Goal: Information Seeking & Learning: Learn about a topic

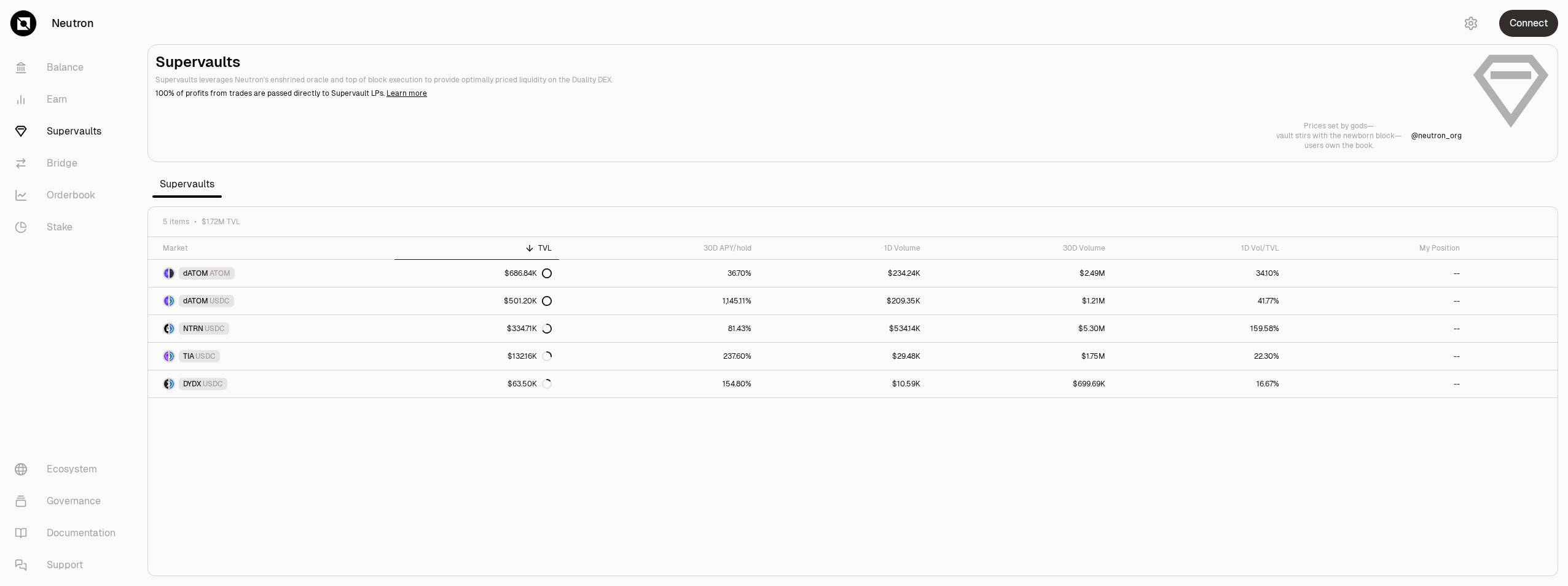
click at [1551, 27] on button "Connect" at bounding box center [1529, 23] width 59 height 27
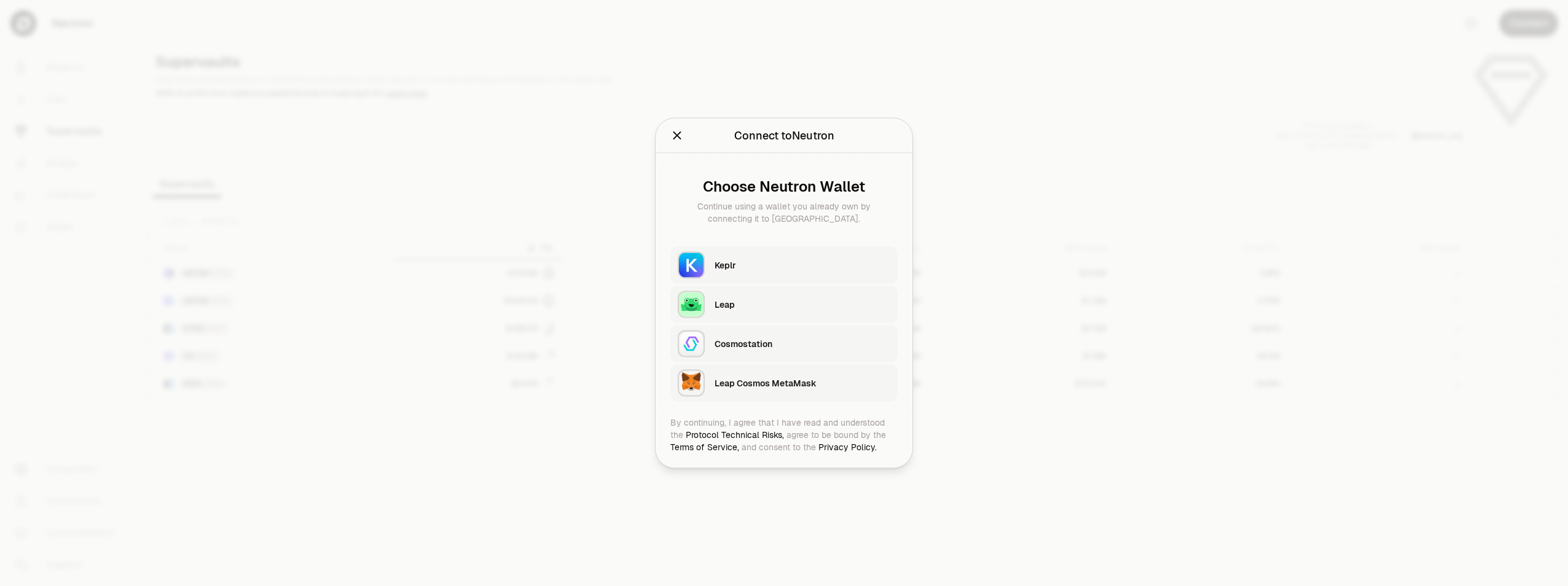
click at [805, 269] on div "Keplr" at bounding box center [803, 265] width 176 height 12
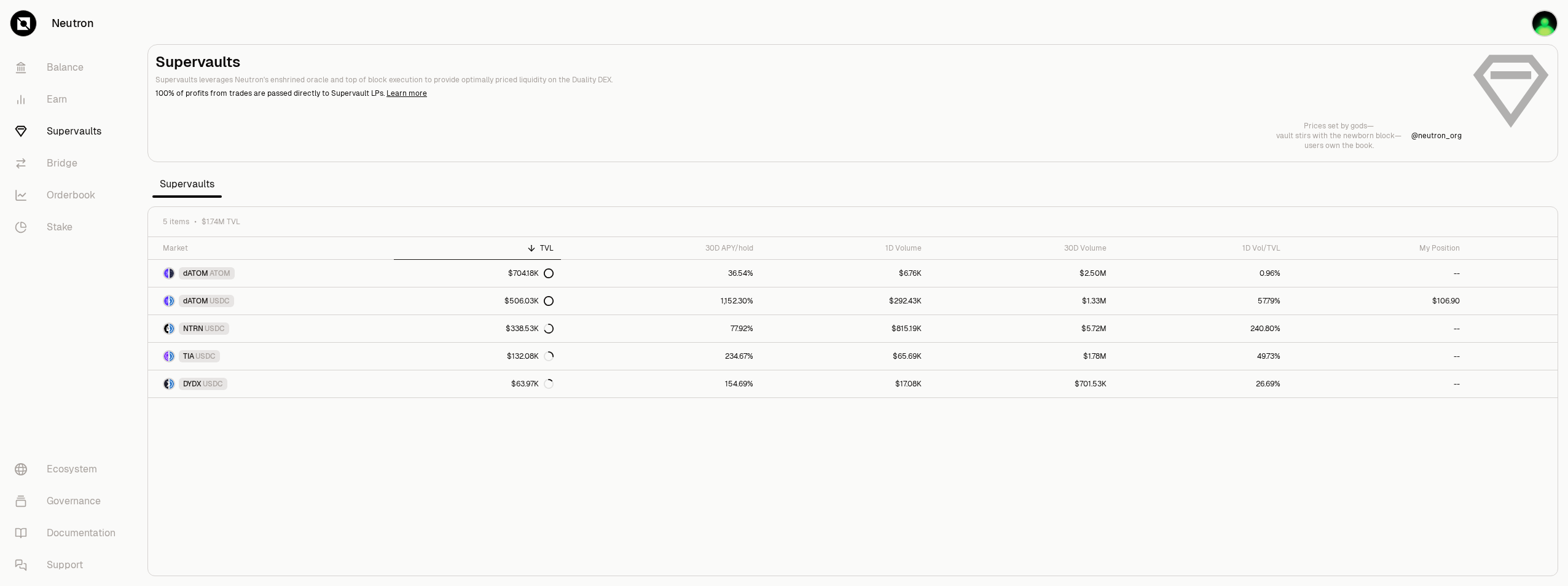
click at [803, 95] on p "100% of profits from trades are passed directly to Supervault LPs. Learn more" at bounding box center [808, 93] width 1307 height 11
click at [354, 300] on link "dATOM USDC" at bounding box center [271, 301] width 246 height 27
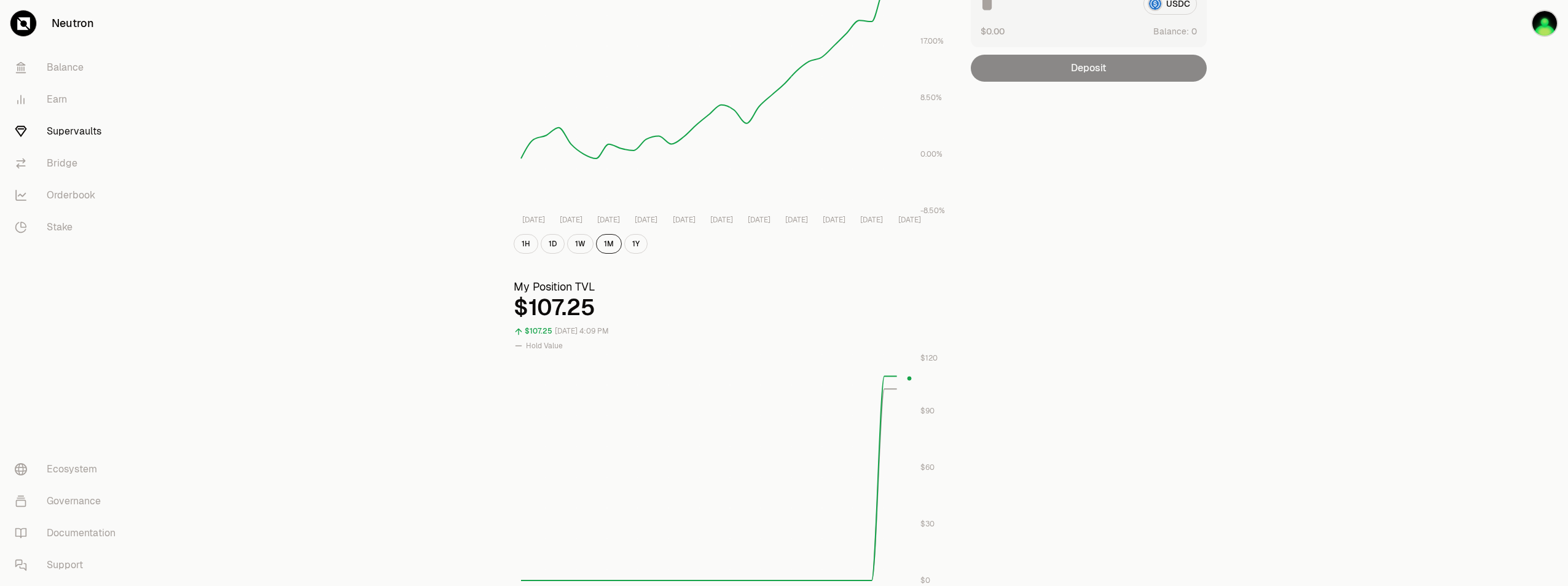
scroll to position [295, 0]
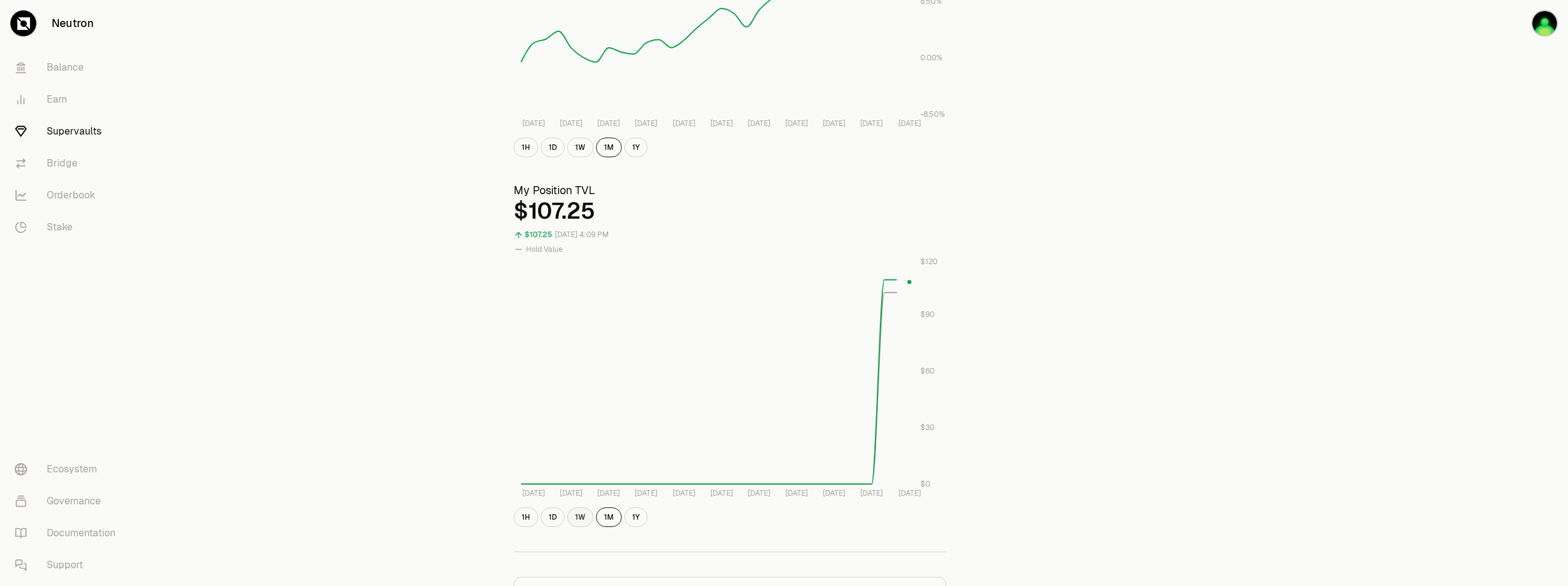
click at [580, 515] on button "1W" at bounding box center [580, 517] width 26 height 20
click at [556, 509] on button "1D" at bounding box center [553, 517] width 24 height 20
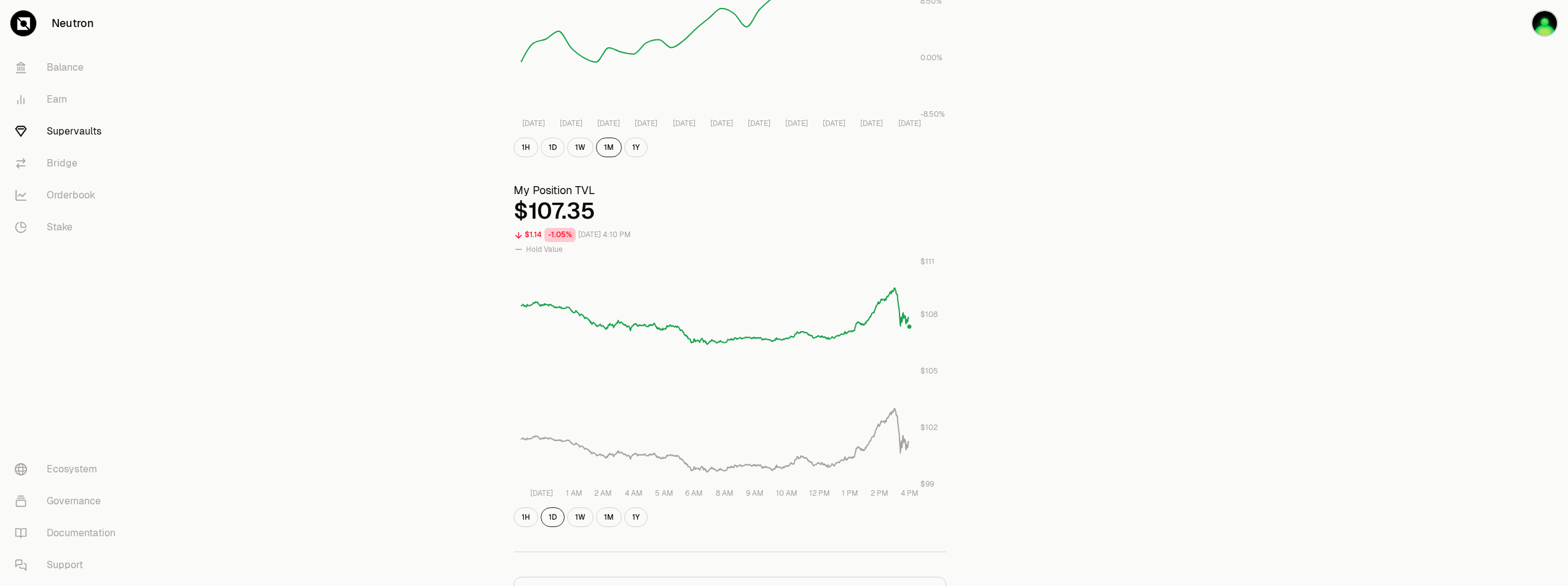
click at [1154, 342] on div "Explore dATOM - USDC Vault dATOM USDC 5.7404 USDC ($1.00) = 1 dATOM ($5.74) Per…" at bounding box center [853, 291] width 708 height 1074
click at [534, 513] on button "1H" at bounding box center [526, 517] width 25 height 20
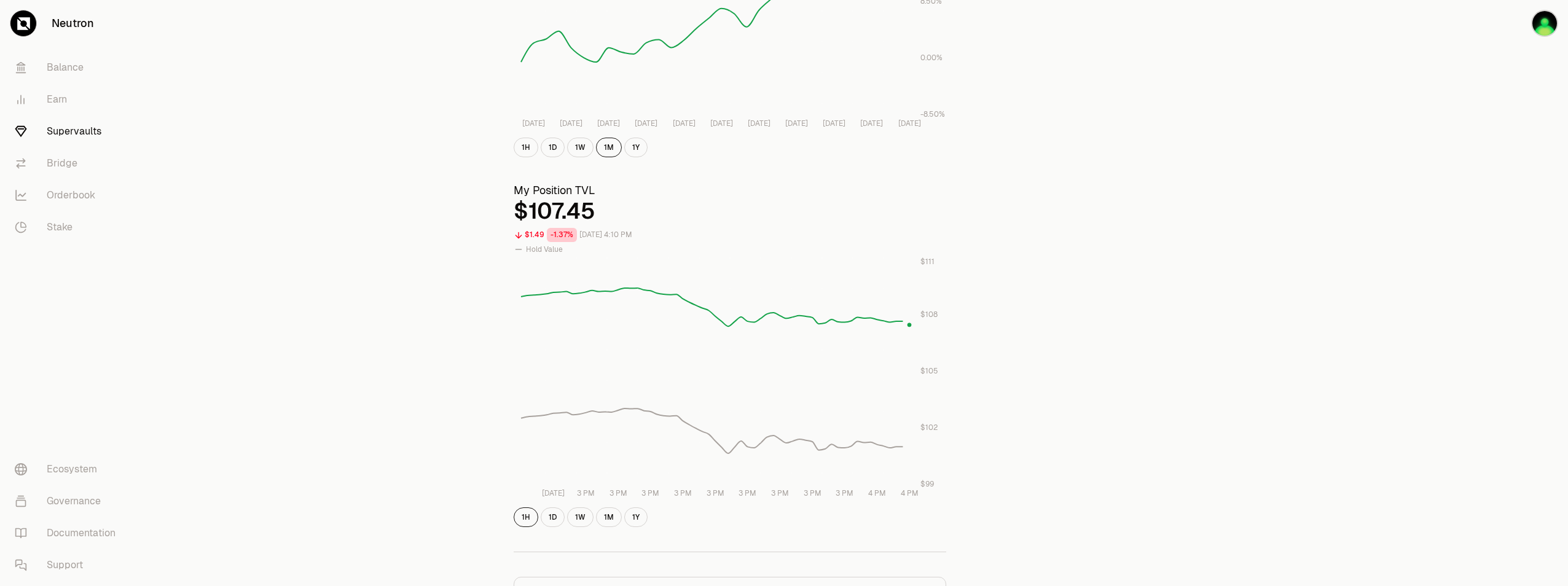
click at [1049, 318] on div "Explore dATOM - USDC Vault dATOM USDC 5.7404 USDC ($1.00) = 1 dATOM ($5.74) Per…" at bounding box center [853, 291] width 708 height 1074
